Goal: Task Accomplishment & Management: Manage account settings

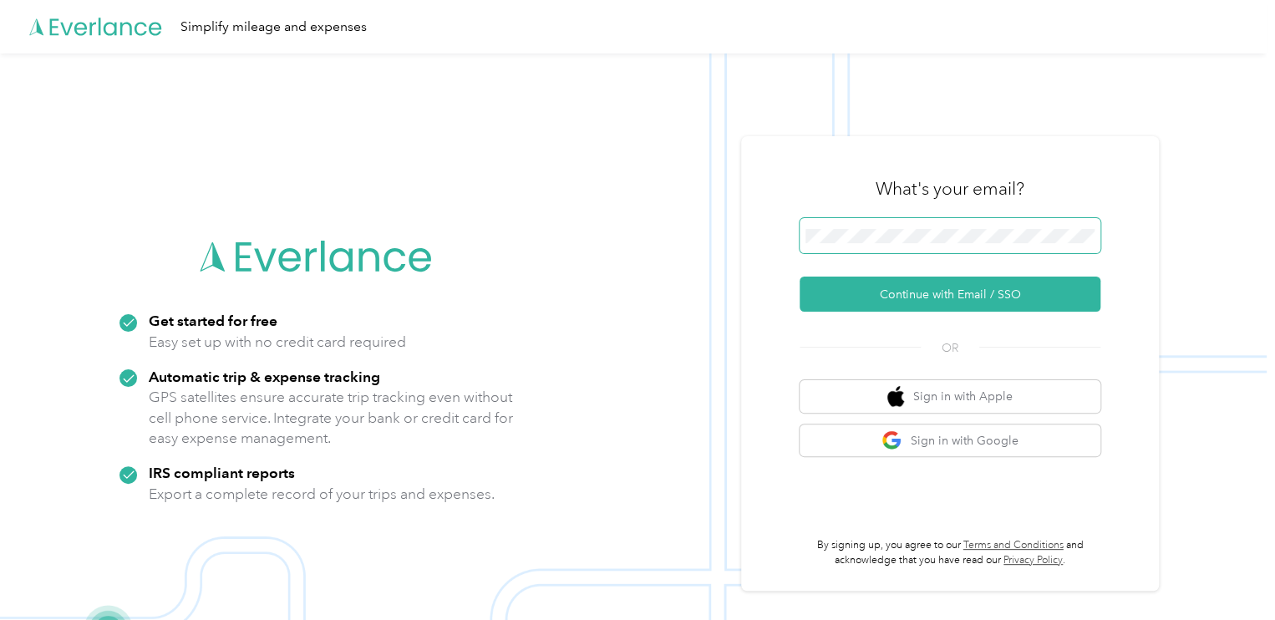
click at [931, 226] on span at bounding box center [950, 235] width 301 height 35
click at [920, 441] on button "Sign in with Google" at bounding box center [950, 441] width 301 height 33
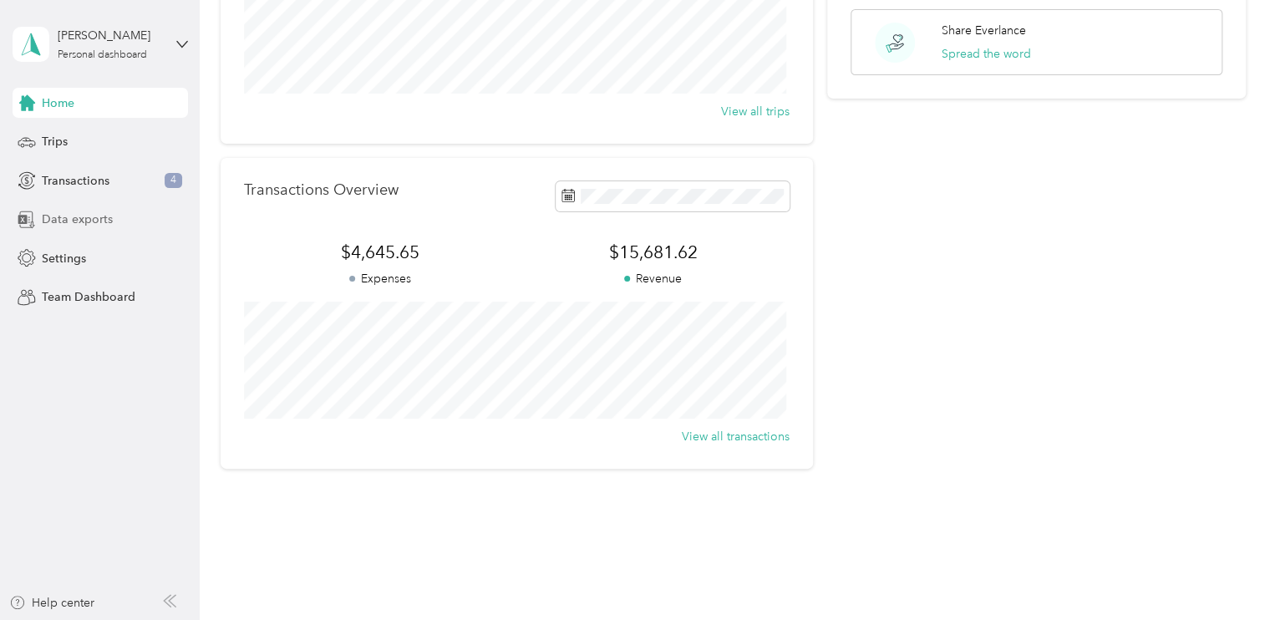
scroll to position [296, 0]
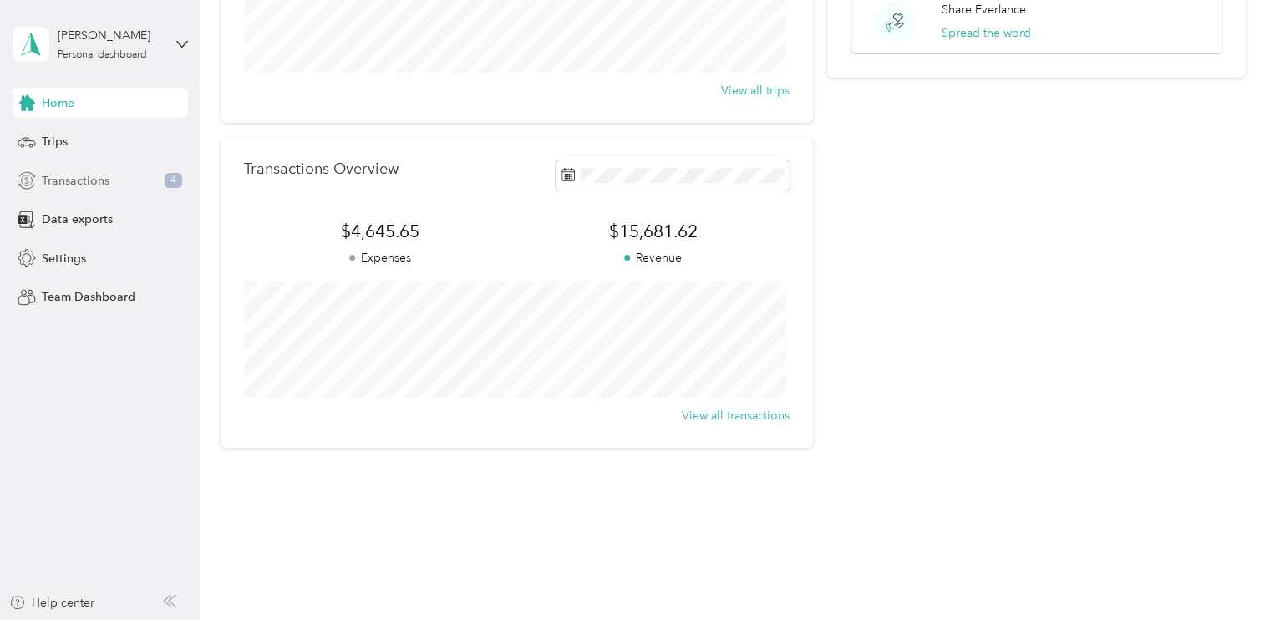
click at [74, 173] on span "Transactions" at bounding box center [76, 181] width 68 height 18
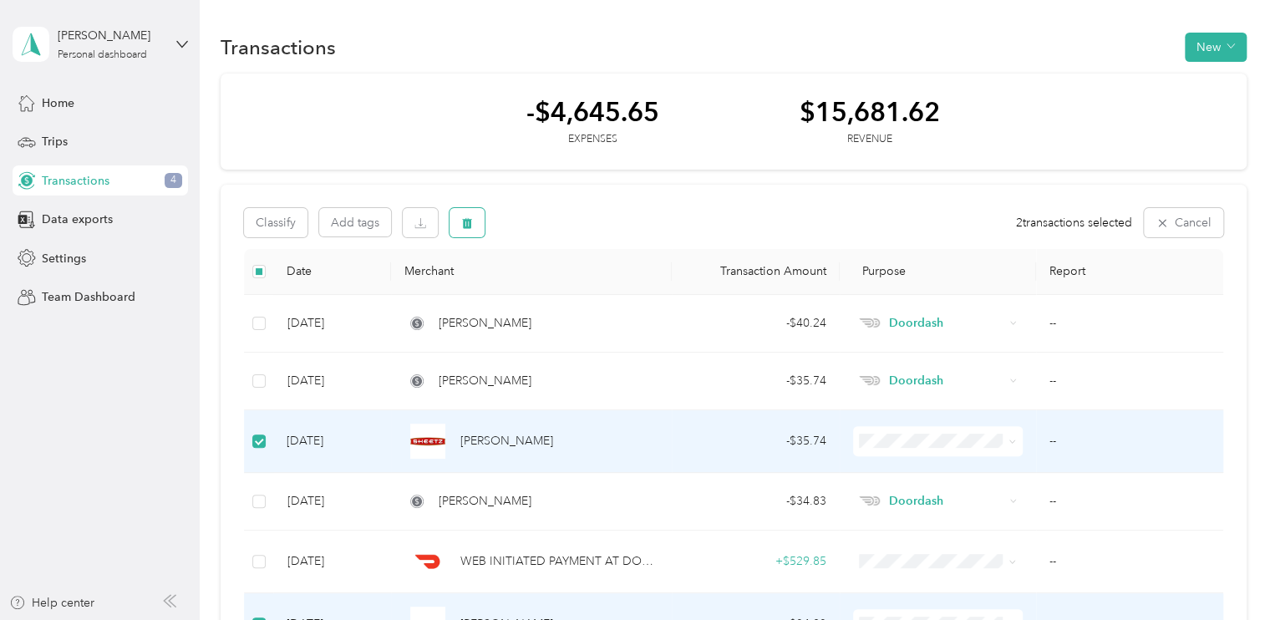
click at [470, 224] on icon "button" at bounding box center [467, 222] width 10 height 11
click at [598, 291] on button "Yes" at bounding box center [610, 292] width 33 height 27
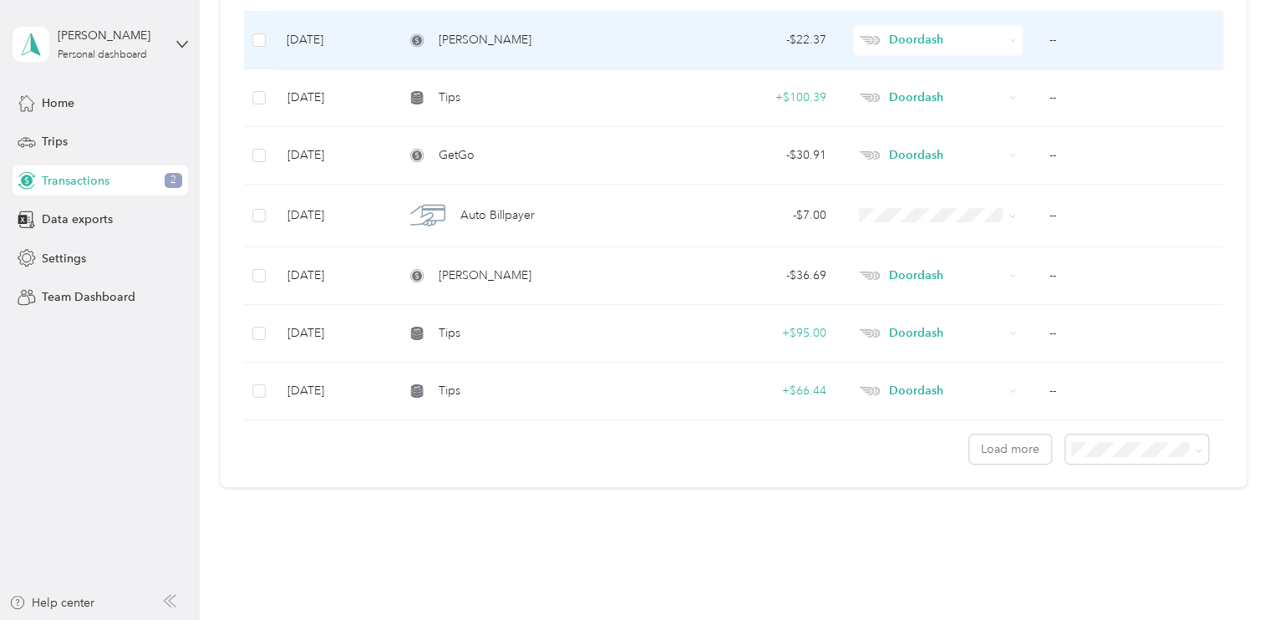
scroll to position [1337, 0]
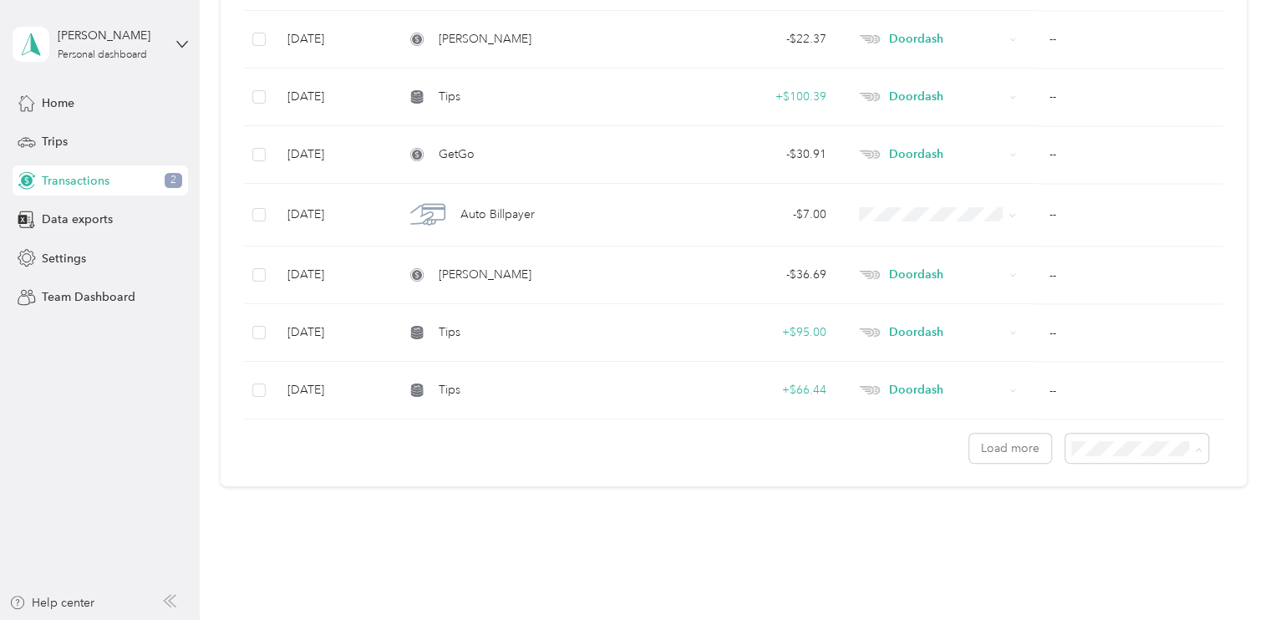
click at [1142, 535] on li "100 per load" at bounding box center [1132, 533] width 143 height 29
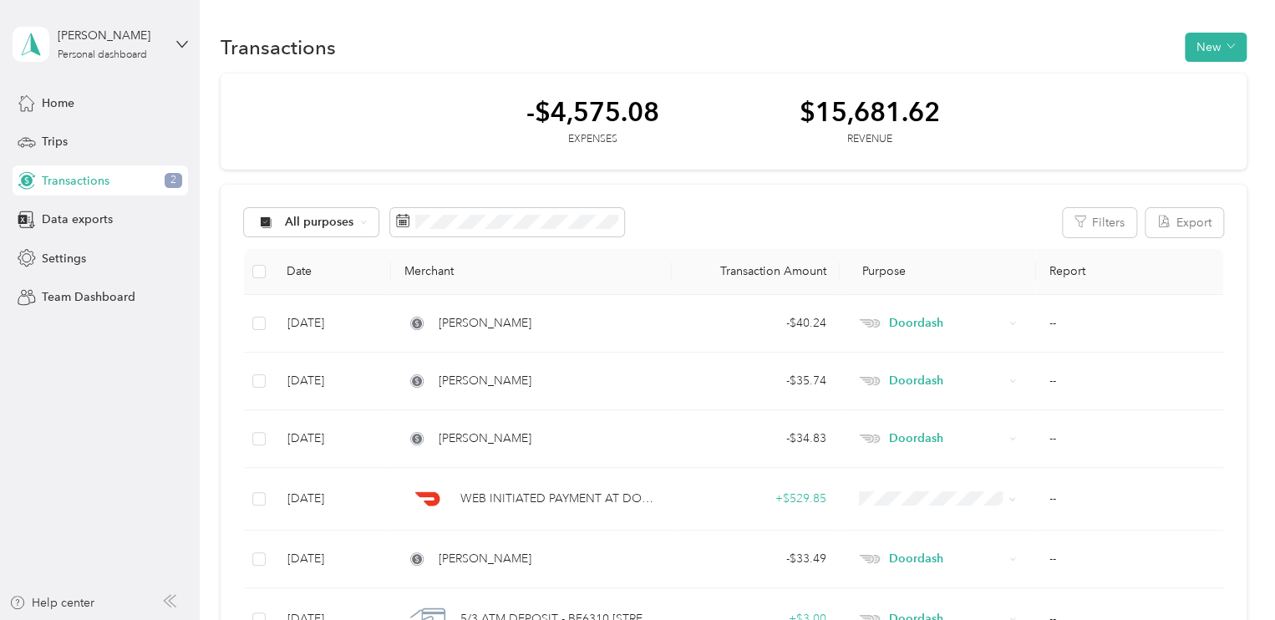
click at [165, 36] on div "[PERSON_NAME] Personal dashboard" at bounding box center [101, 44] width 176 height 59
click at [69, 136] on div "Log out" at bounding box center [59, 138] width 64 height 18
